Goal: Task Accomplishment & Management: Complete application form

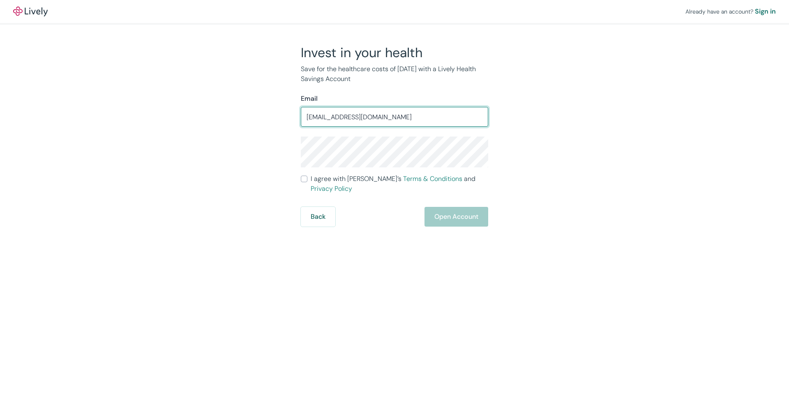
type input "[EMAIL_ADDRESS][DOMAIN_NAME]"
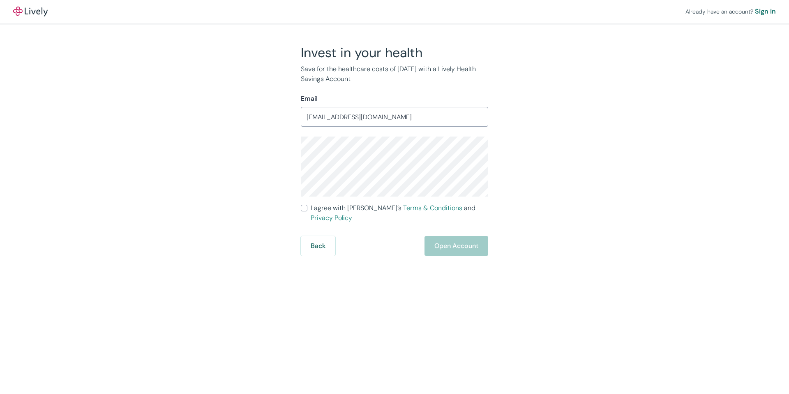
drag, startPoint x: 302, startPoint y: 207, endPoint x: 315, endPoint y: 210, distance: 13.0
click at [303, 207] on input "I agree with Lively’s Terms & Conditions and Privacy Policy" at bounding box center [304, 208] width 7 height 7
checkbox input "true"
drag, startPoint x: 447, startPoint y: 238, endPoint x: 495, endPoint y: 227, distance: 50.2
click at [447, 238] on button "Open Account" at bounding box center [457, 246] width 64 height 20
